Goal: Task Accomplishment & Management: Manage account settings

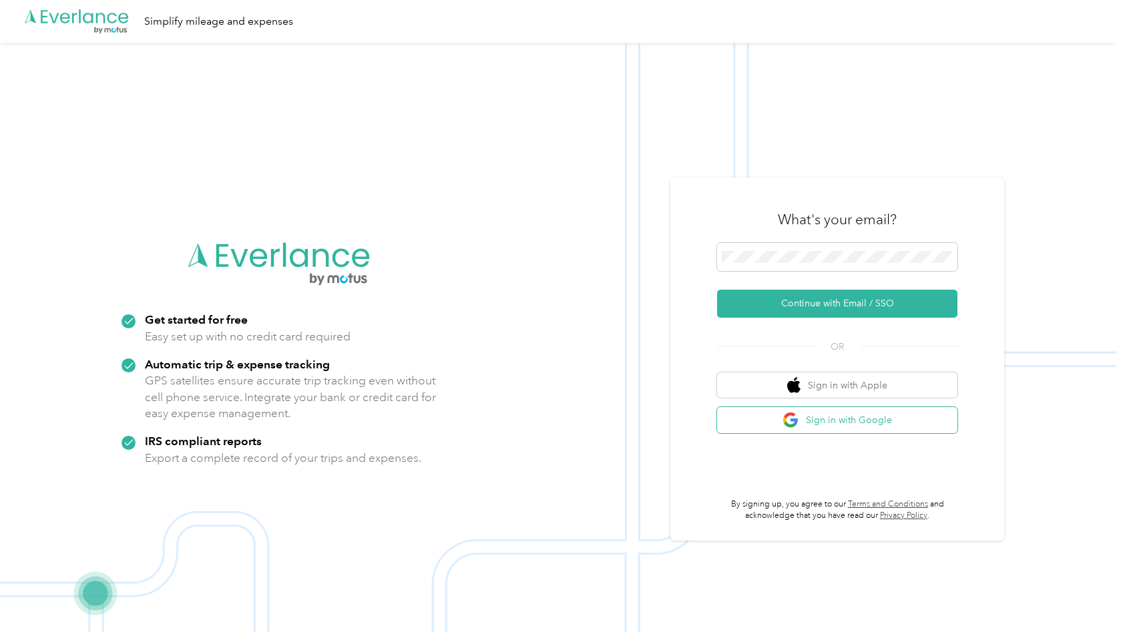
click at [821, 417] on button "Sign in with Google" at bounding box center [837, 420] width 240 height 26
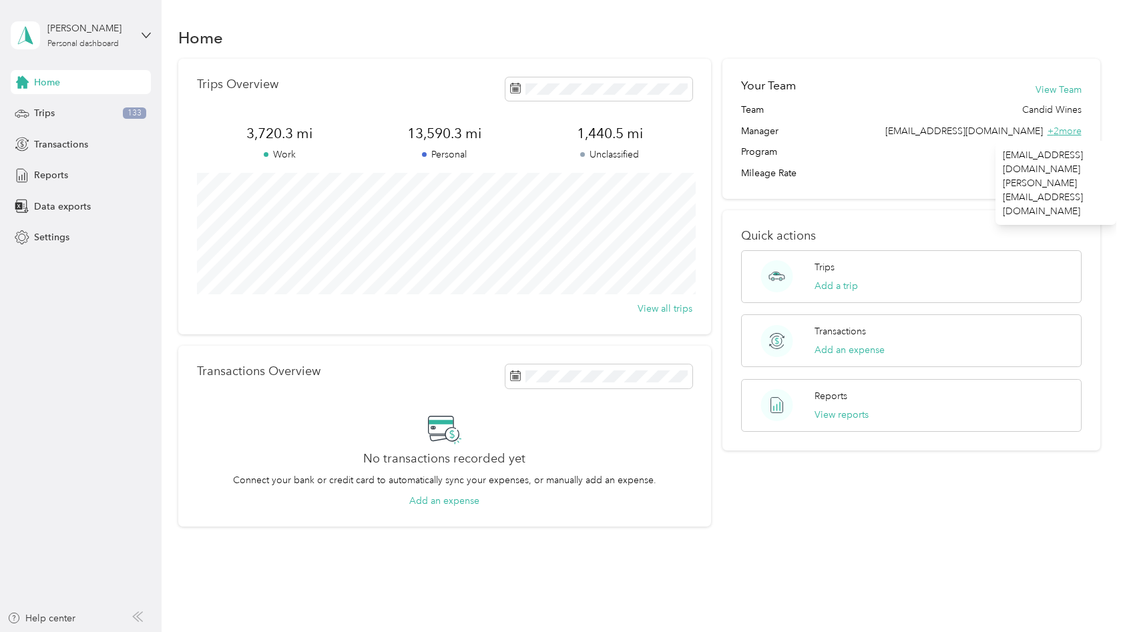
click at [1069, 128] on span "+ 2 more" at bounding box center [1065, 131] width 34 height 11
click at [146, 29] on div "[PERSON_NAME] Personal dashboard" at bounding box center [81, 35] width 140 height 47
